Goal: Task Accomplishment & Management: Use online tool/utility

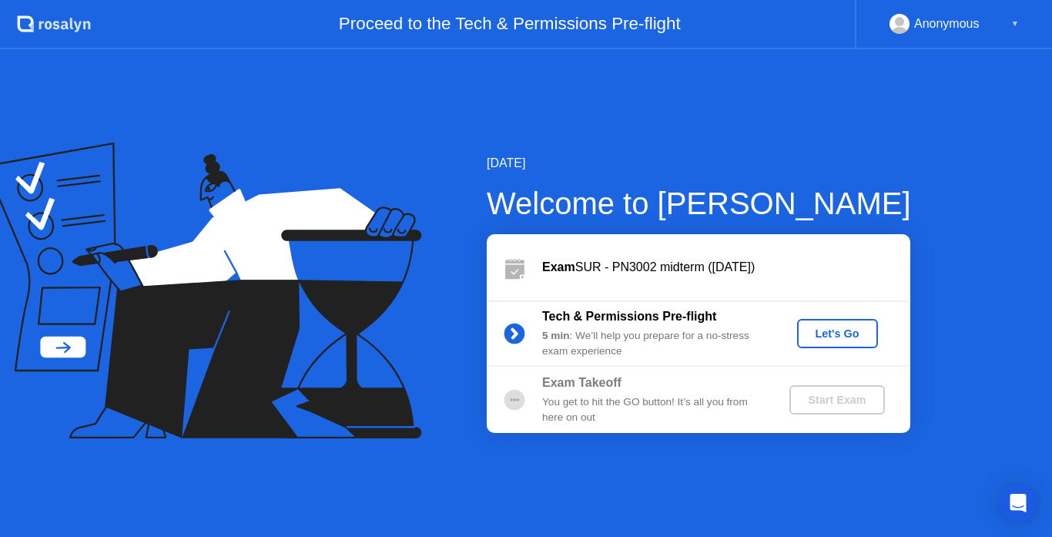
click at [832, 324] on button "Let's Go" at bounding box center [837, 333] width 81 height 29
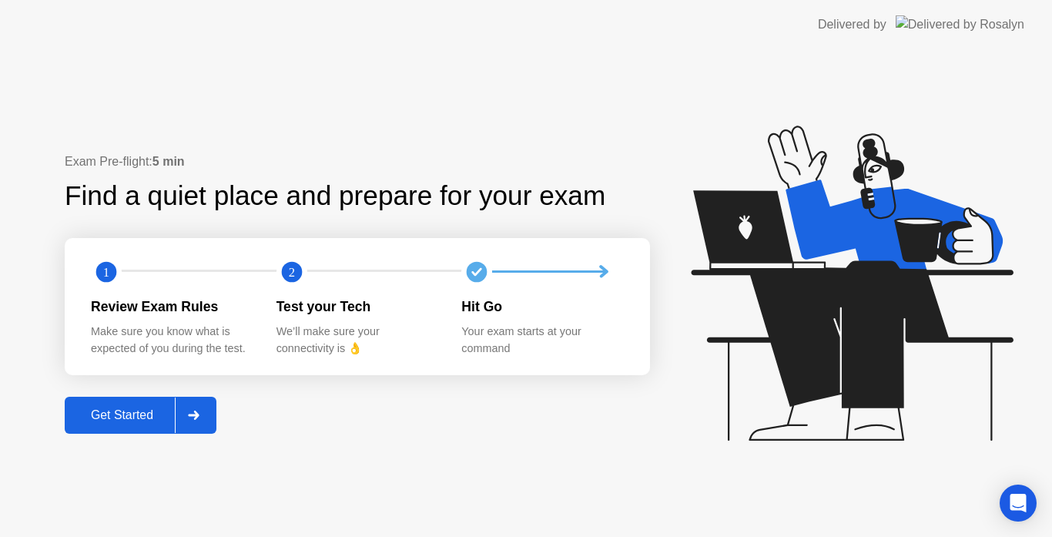
click at [165, 421] on div "Get Started" at bounding box center [122, 415] width 106 height 14
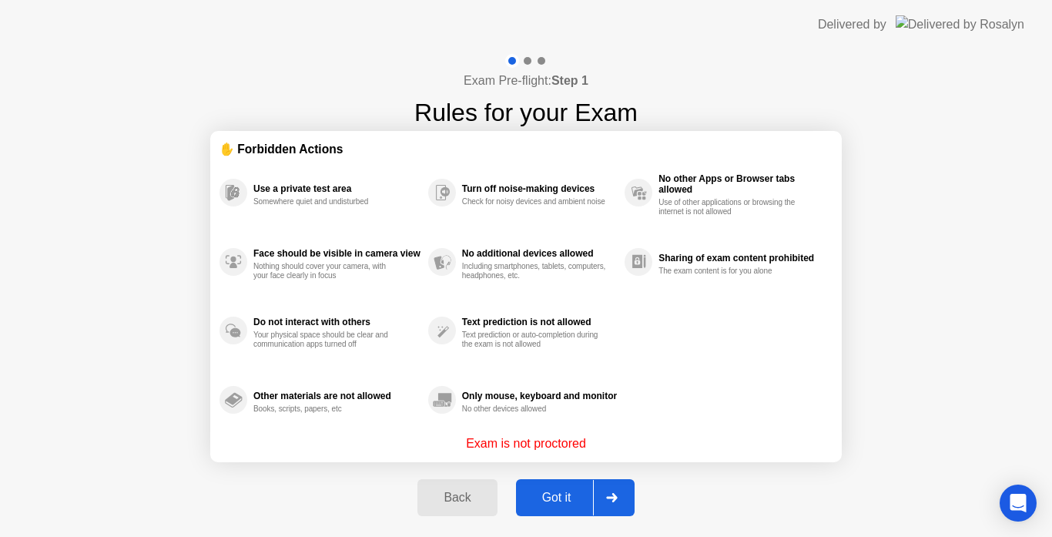
click at [563, 495] on div "Got it" at bounding box center [557, 498] width 72 height 14
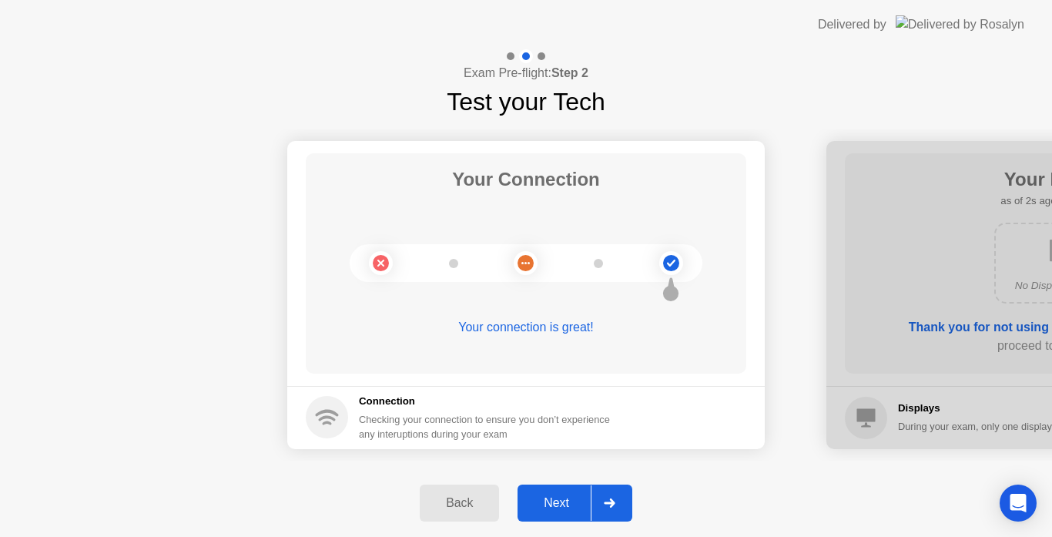
click at [580, 502] on div "Next" at bounding box center [556, 503] width 69 height 14
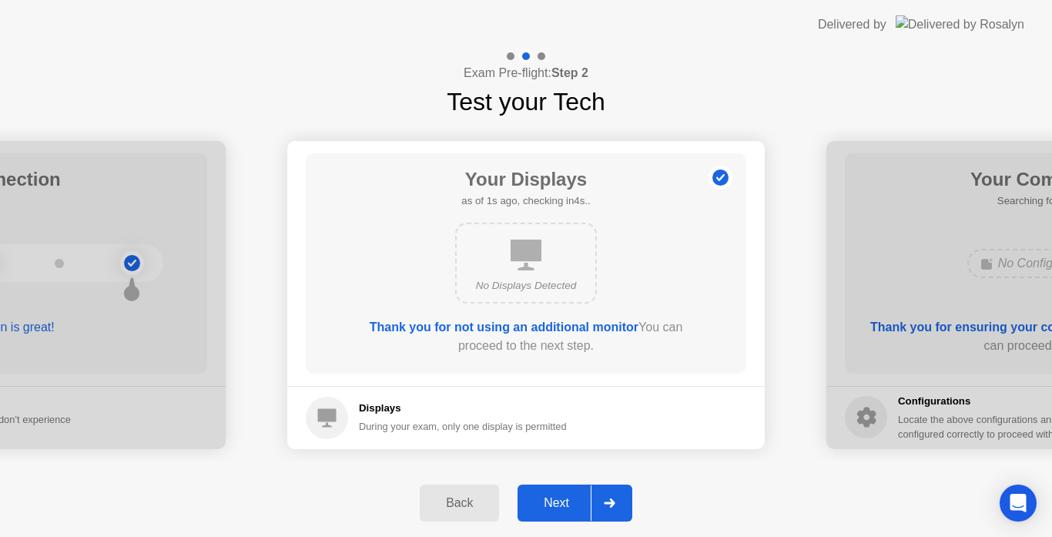
click at [580, 502] on div "Next" at bounding box center [556, 503] width 69 height 14
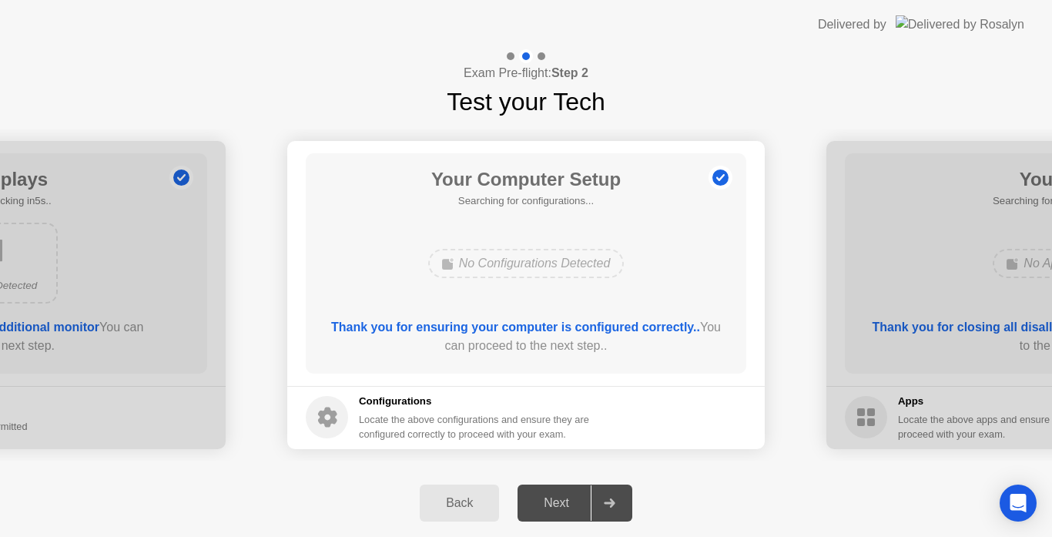
click at [580, 502] on div "Next" at bounding box center [556, 503] width 69 height 14
click at [577, 505] on div "Next" at bounding box center [556, 503] width 69 height 14
click at [572, 499] on div "Next" at bounding box center [556, 503] width 69 height 14
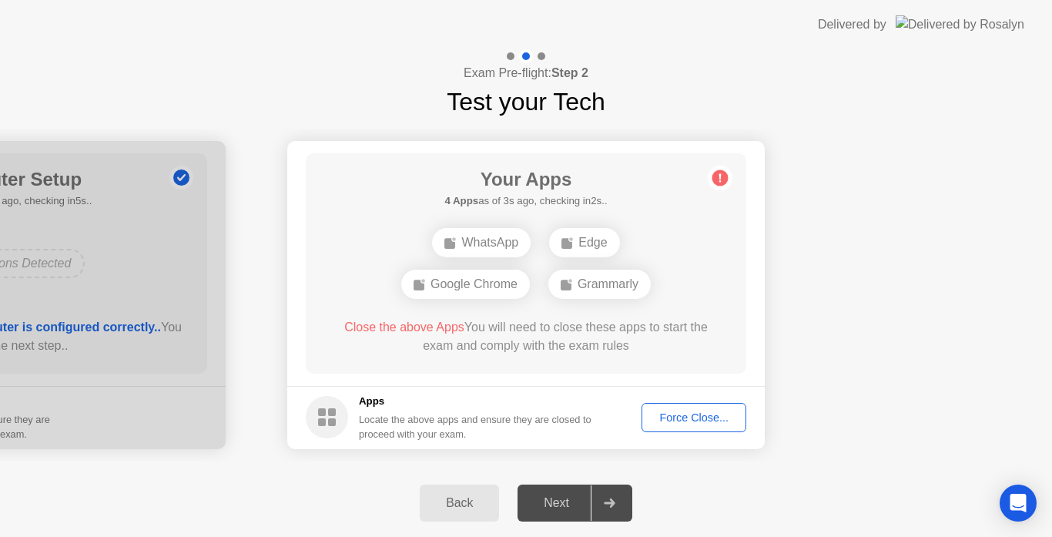
click at [692, 418] on div "Force Close..." at bounding box center [694, 417] width 94 height 12
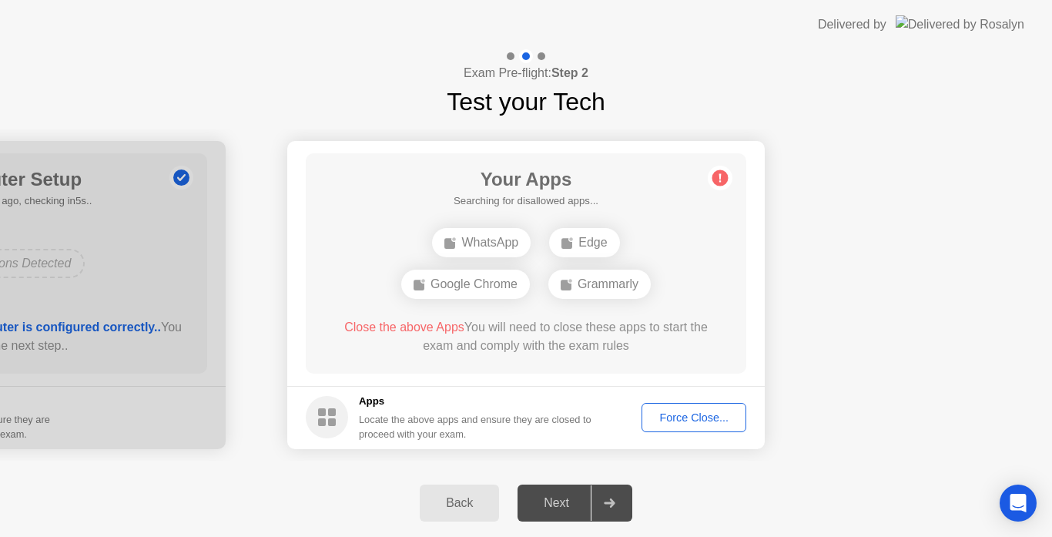
click at [702, 408] on button "Force Close..." at bounding box center [694, 417] width 105 height 29
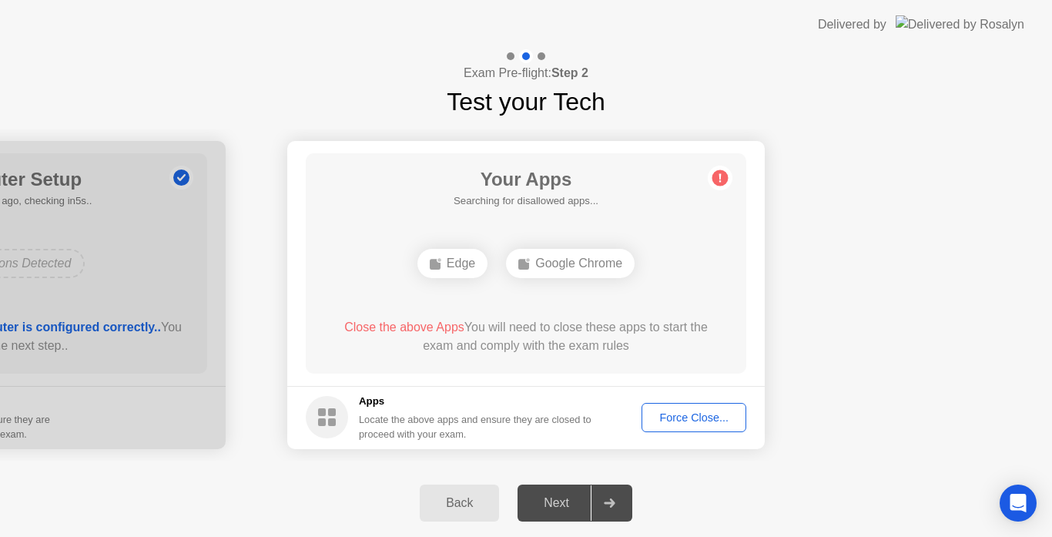
click at [670, 418] on div "Force Close..." at bounding box center [694, 417] width 94 height 12
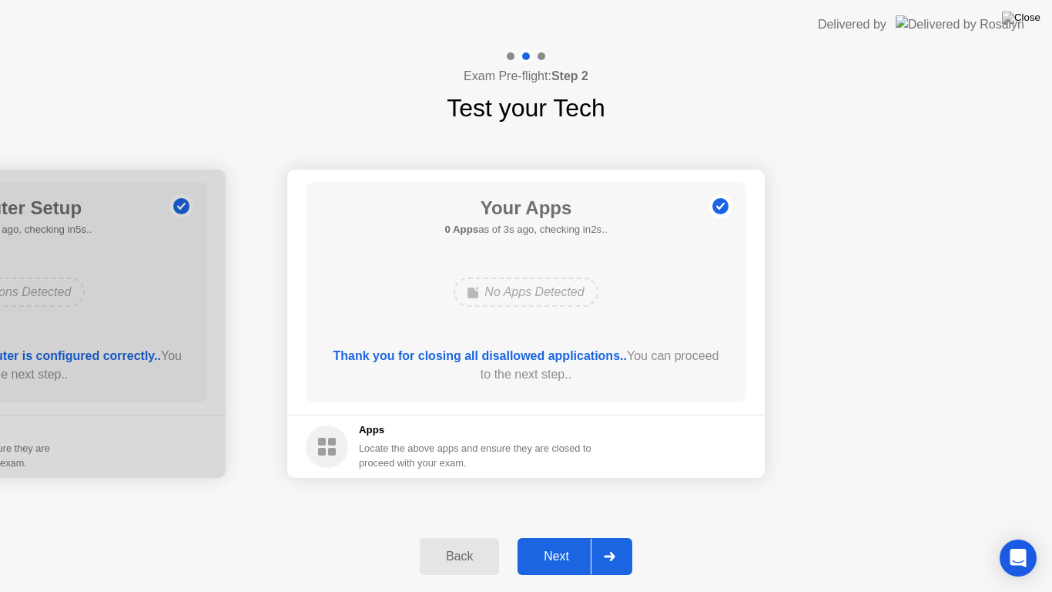
click at [559, 536] on div "Next" at bounding box center [556, 556] width 69 height 14
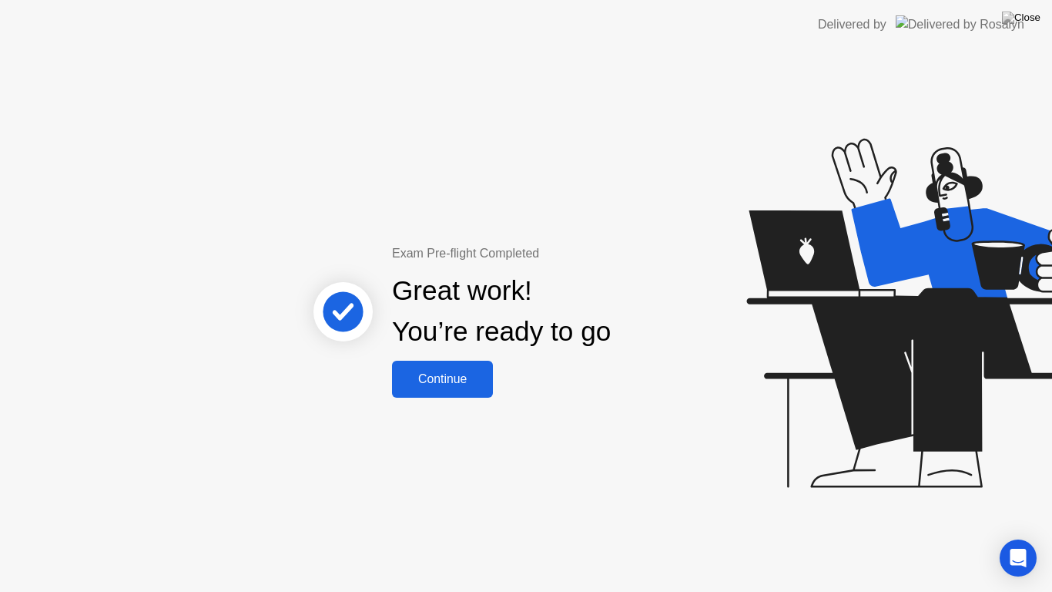
click at [435, 380] on div "Continue" at bounding box center [443, 379] width 92 height 14
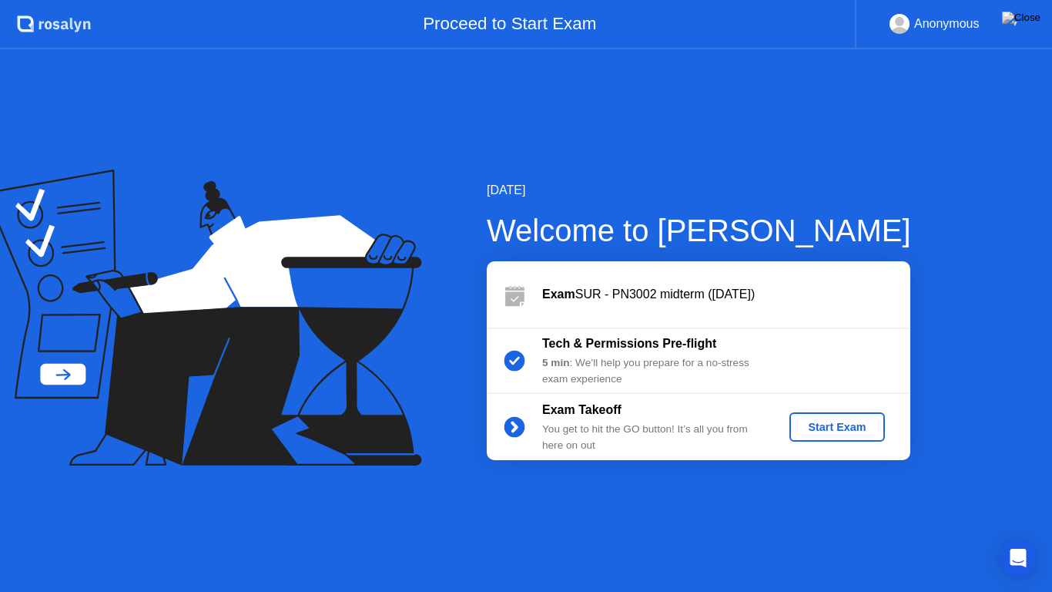
click at [846, 422] on div "Start Exam" at bounding box center [837, 427] width 82 height 12
